Goal: Check status: Check status

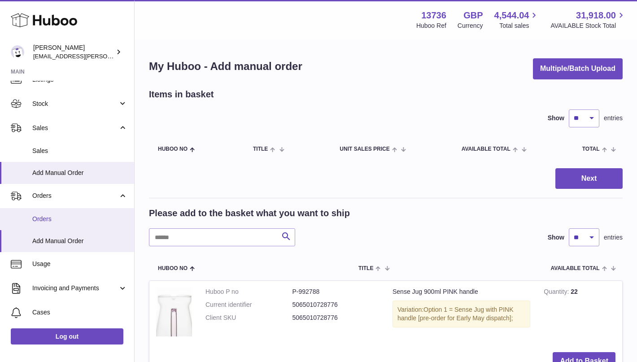
scroll to position [40, 0]
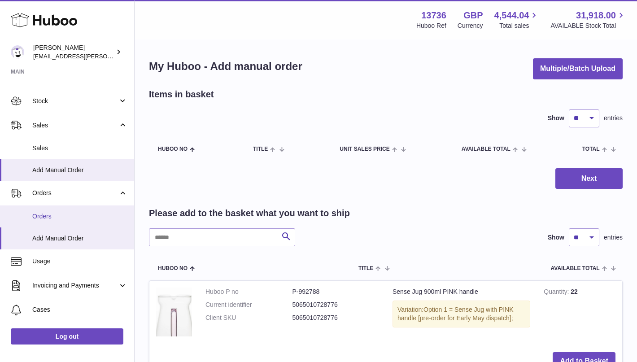
click at [65, 218] on span "Orders" at bounding box center [79, 216] width 95 height 9
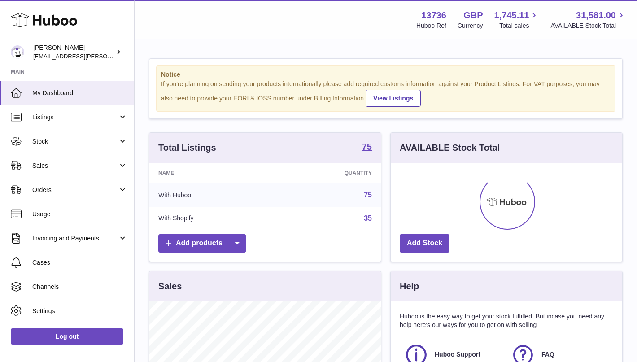
scroll to position [140, 231]
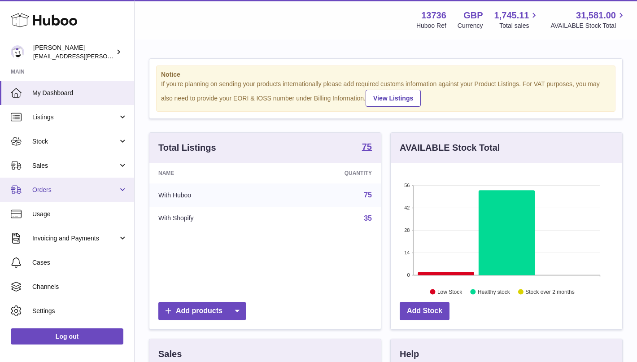
click at [77, 196] on link "Orders" at bounding box center [67, 190] width 134 height 24
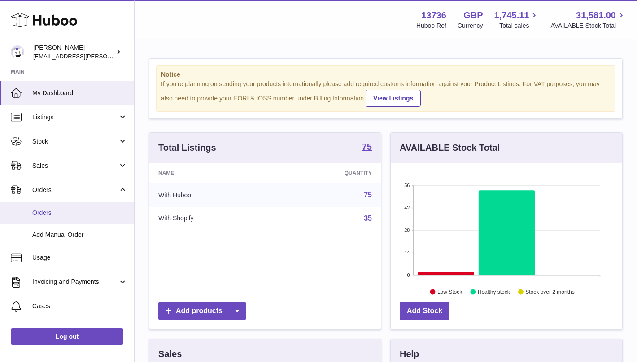
click at [73, 210] on span "Orders" at bounding box center [79, 213] width 95 height 9
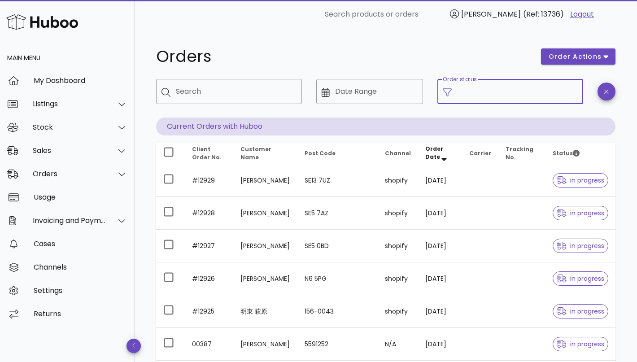
click at [508, 93] on input "Order status" at bounding box center [517, 91] width 121 height 14
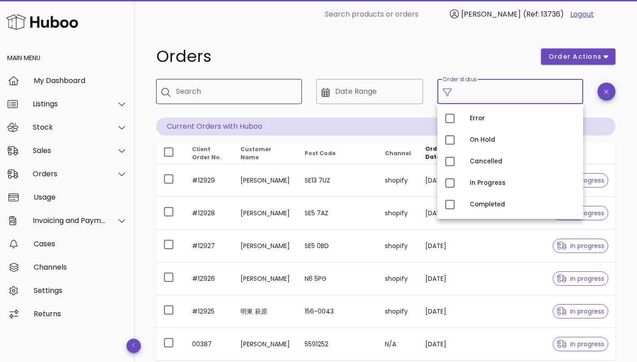
click at [225, 84] on div "Search" at bounding box center [235, 91] width 119 height 25
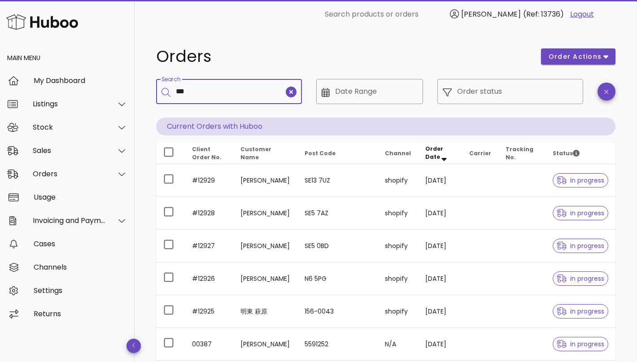
type input "***"
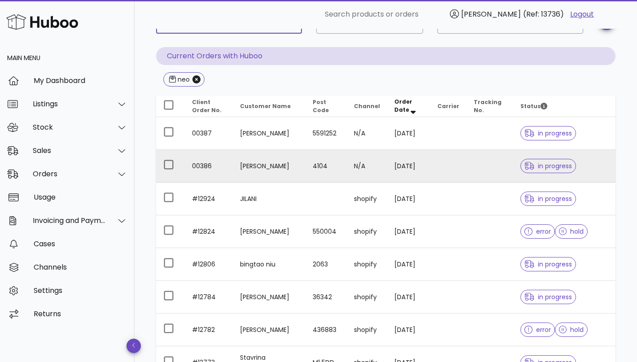
scroll to position [94, 0]
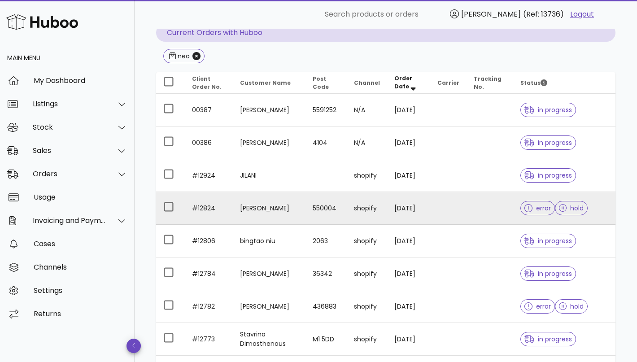
click at [255, 207] on td "Tianqi Zhi" at bounding box center [269, 208] width 73 height 33
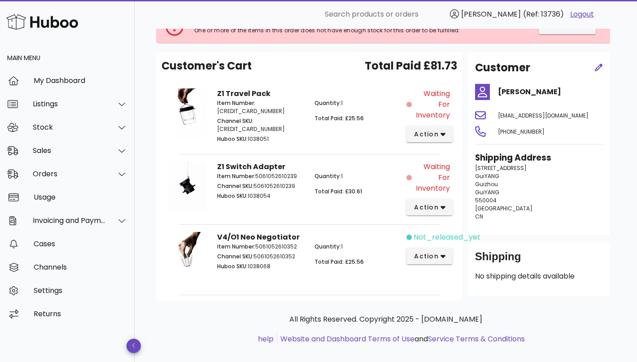
scroll to position [83, 0]
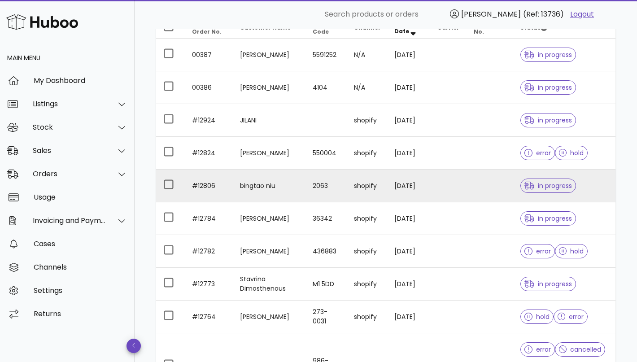
scroll to position [154, 0]
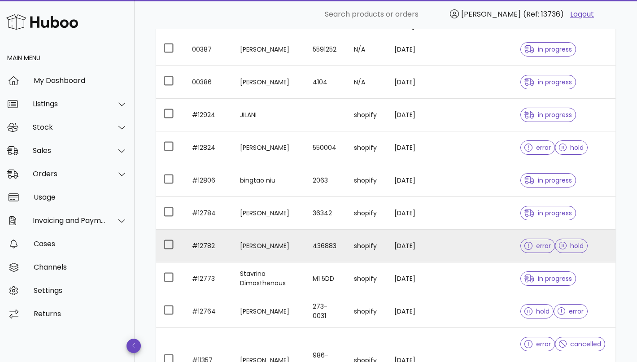
click at [341, 242] on td "436883" at bounding box center [325, 246] width 41 height 33
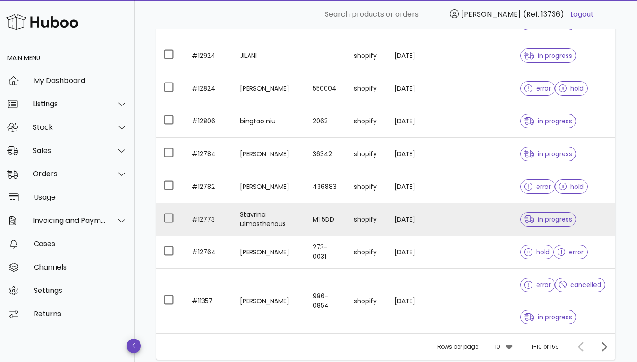
scroll to position [216, 0]
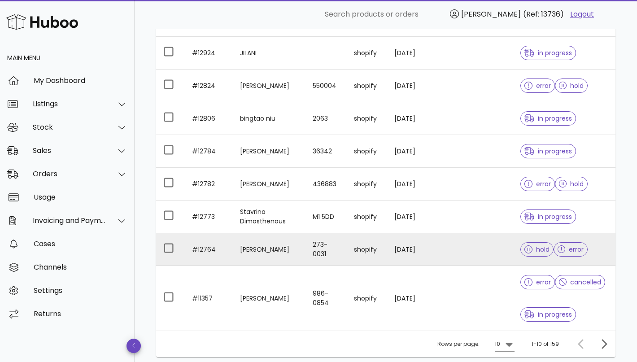
click at [326, 245] on td "273-0031" at bounding box center [325, 249] width 41 height 33
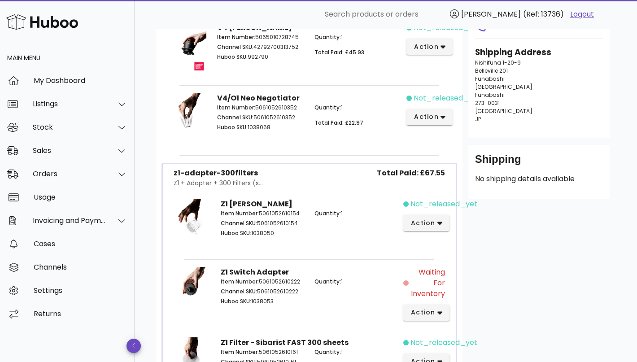
scroll to position [133, 0]
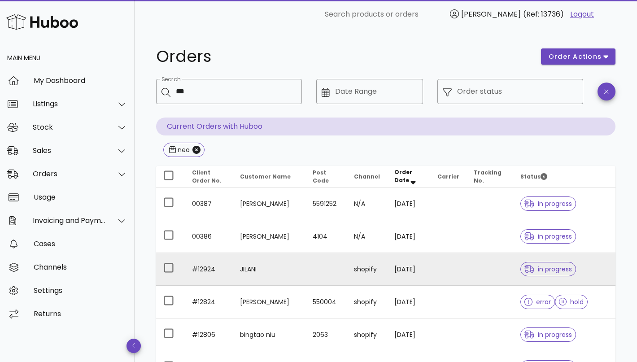
scroll to position [284, 0]
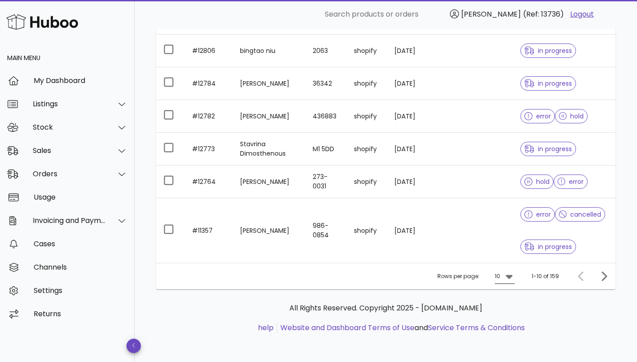
click at [510, 275] on icon at bounding box center [509, 277] width 7 height 4
click at [510, 332] on div "50" at bounding box center [507, 326] width 9 height 19
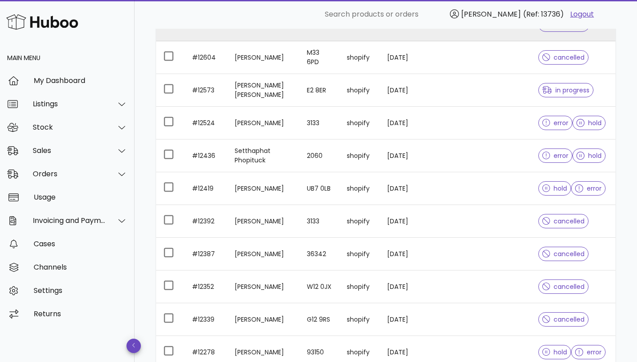
scroll to position [778, 0]
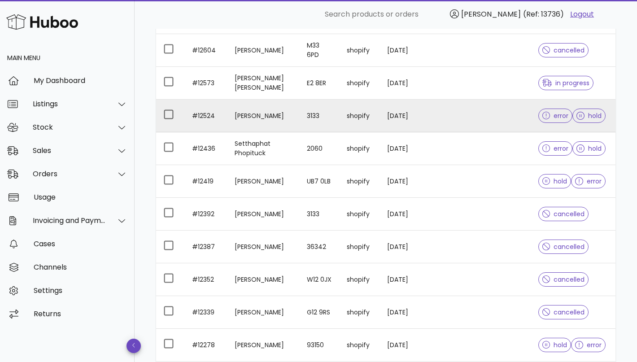
click at [499, 113] on td at bounding box center [495, 116] width 74 height 33
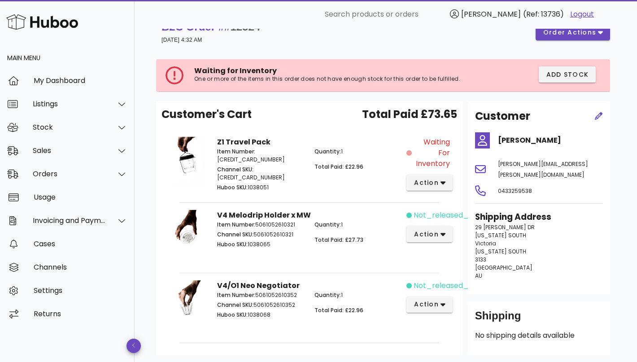
scroll to position [6, 0]
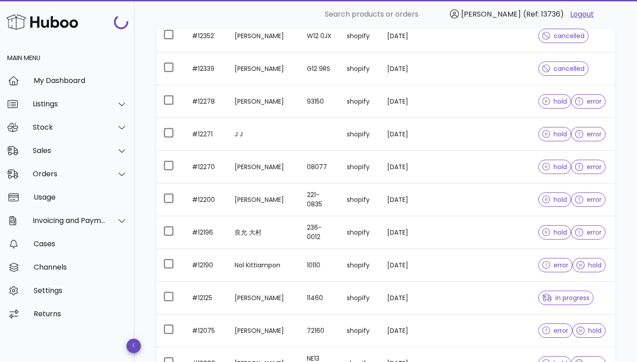
scroll to position [1057, 0]
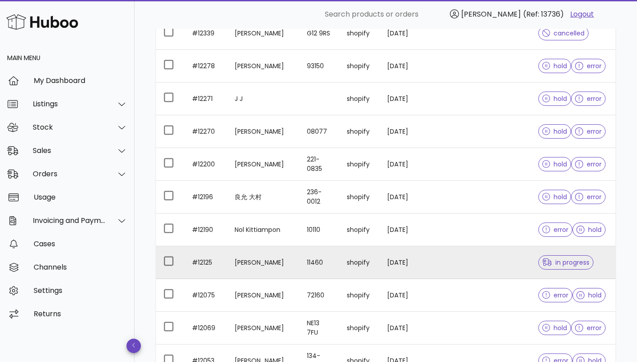
click at [300, 260] on td "11460" at bounding box center [319, 262] width 39 height 33
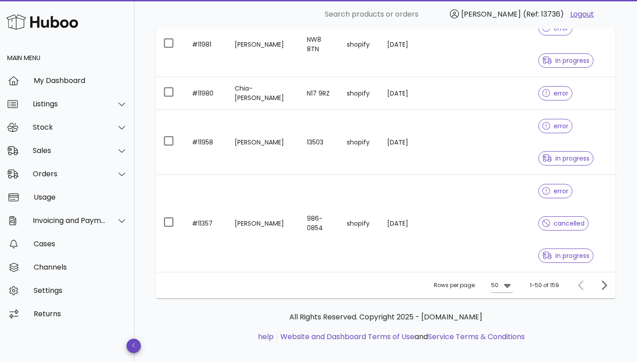
scroll to position [1852, 0]
